Goal: Task Accomplishment & Management: Manage account settings

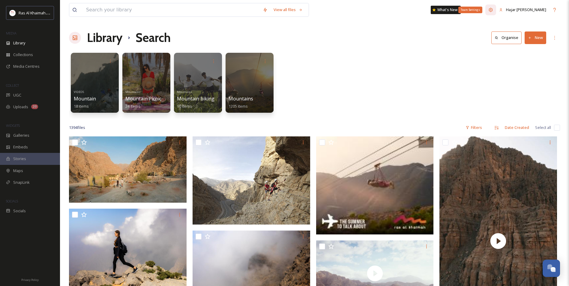
click at [493, 11] on icon at bounding box center [491, 10] width 4 height 4
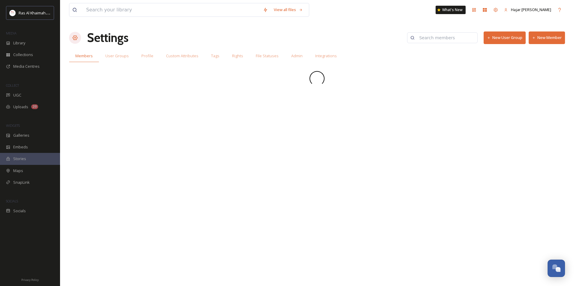
click at [538, 39] on button "New Member" at bounding box center [547, 38] width 36 height 12
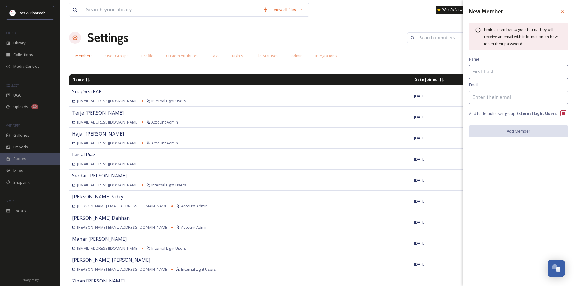
click at [483, 74] on input at bounding box center [518, 72] width 99 height 14
paste input "[PERSON_NAME]"
type input "[PERSON_NAME]"
drag, startPoint x: 479, startPoint y: 96, endPoint x: 449, endPoint y: 101, distance: 30.2
click at [479, 96] on input at bounding box center [518, 98] width 99 height 14
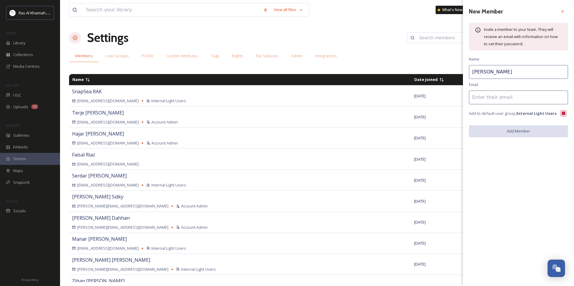
paste input "[EMAIL_ADDRESS][DOMAIN_NAME]"
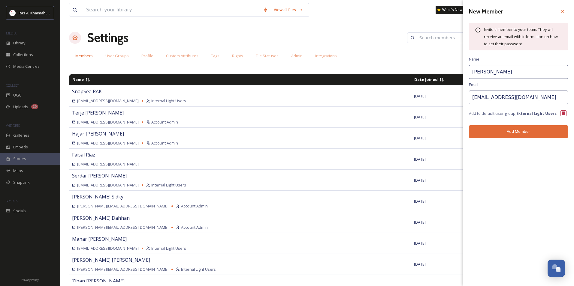
type input "[EMAIL_ADDRESS][DOMAIN_NAME]"
click at [516, 134] on button "Add Member" at bounding box center [518, 131] width 99 height 12
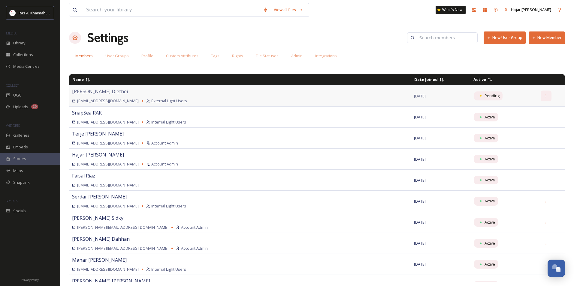
click at [544, 95] on icon at bounding box center [546, 96] width 4 height 4
click at [513, 145] on span "Copy Verification Link" at bounding box center [521, 145] width 38 height 6
